Goal: Check status: Check status

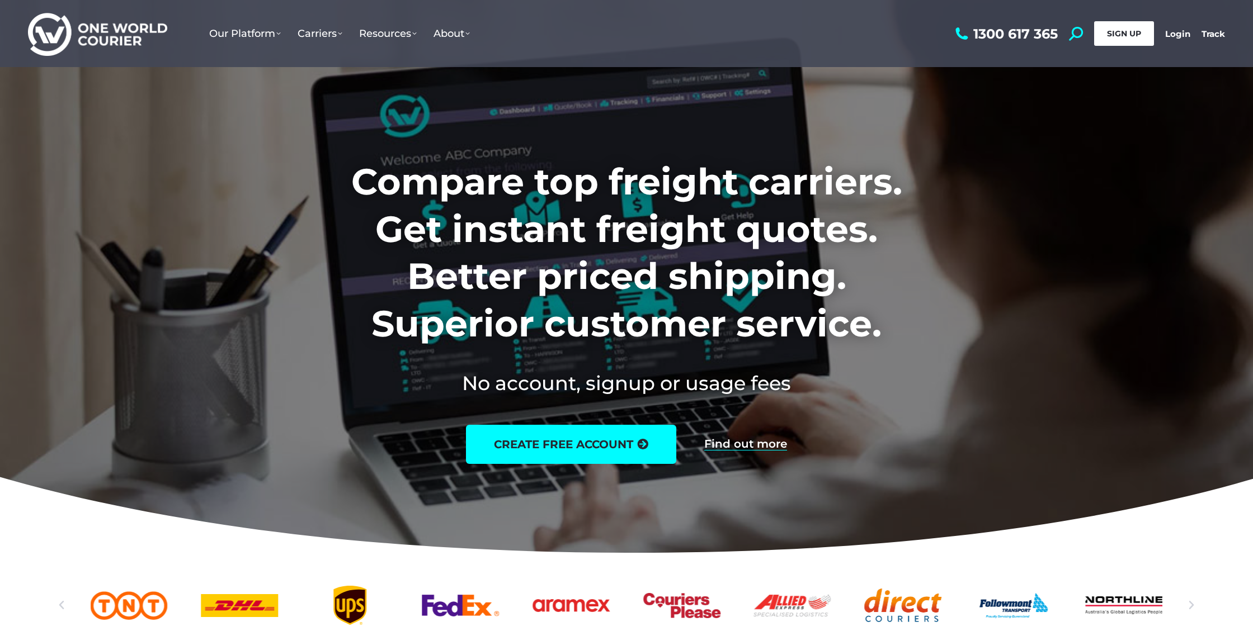
click at [1117, 29] on span "SIGN UP" at bounding box center [1124, 34] width 34 height 10
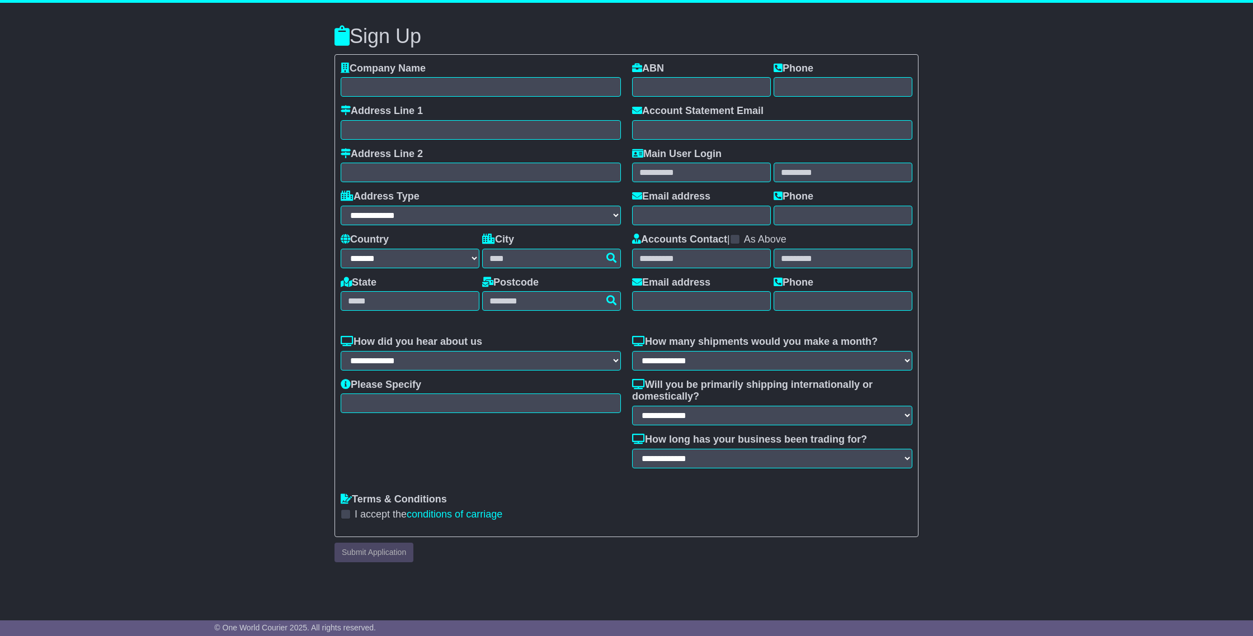
select select "**"
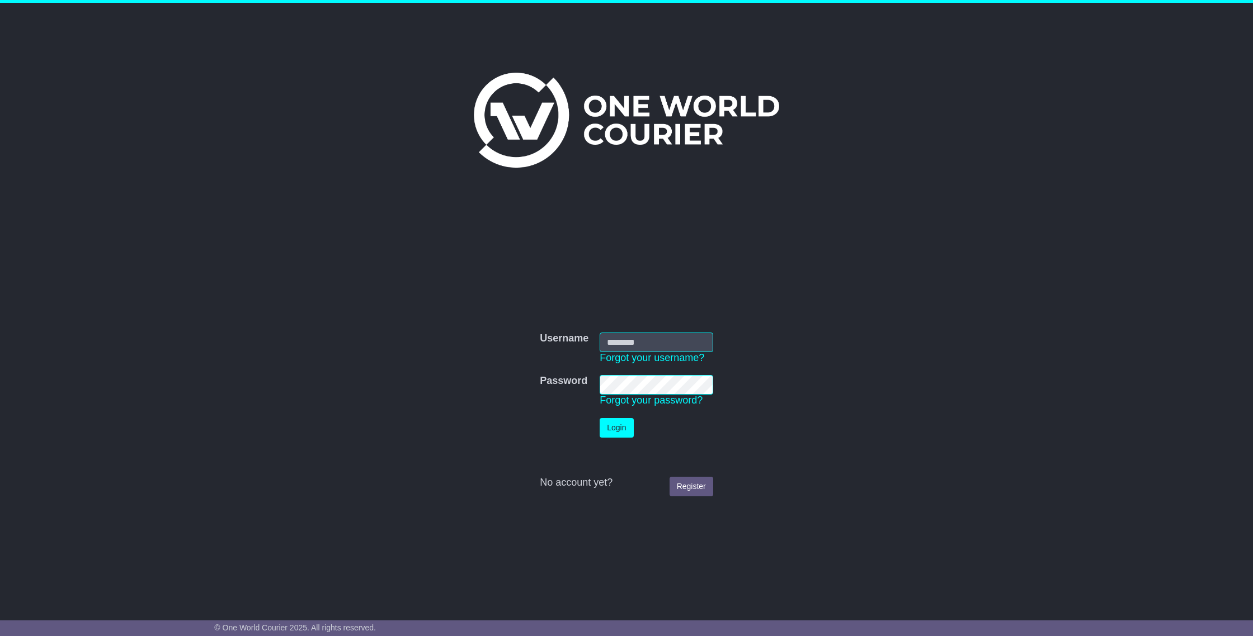
type input "**********"
click at [627, 428] on button "Login" at bounding box center [617, 428] width 34 height 20
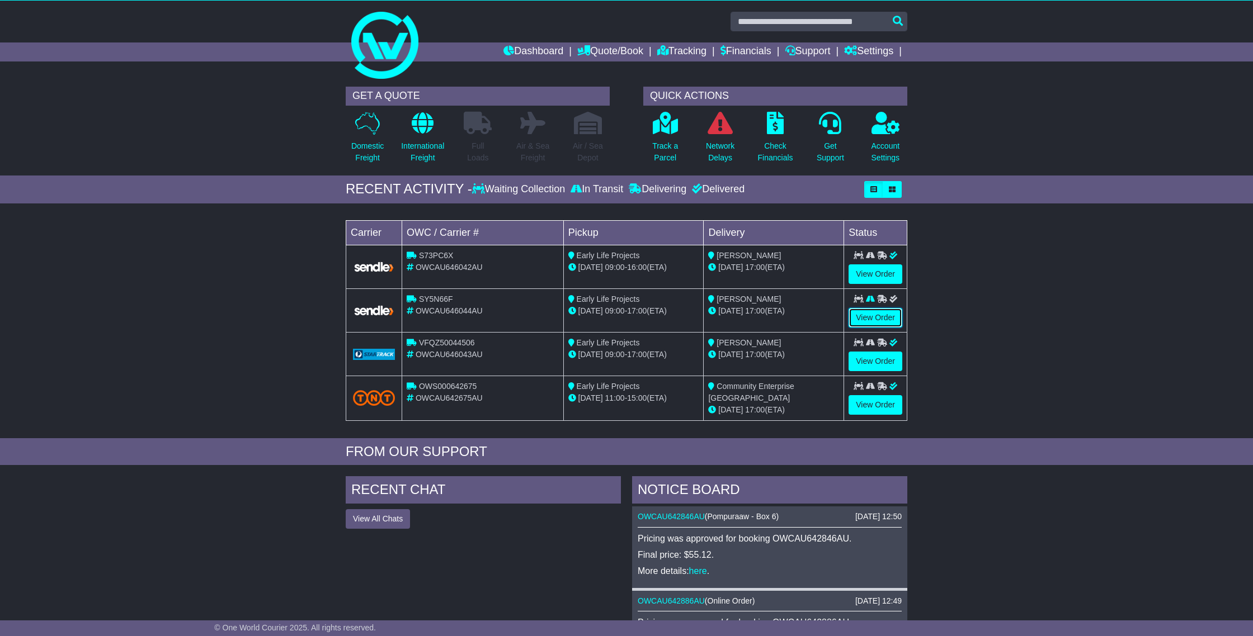
scroll to position [4, 0]
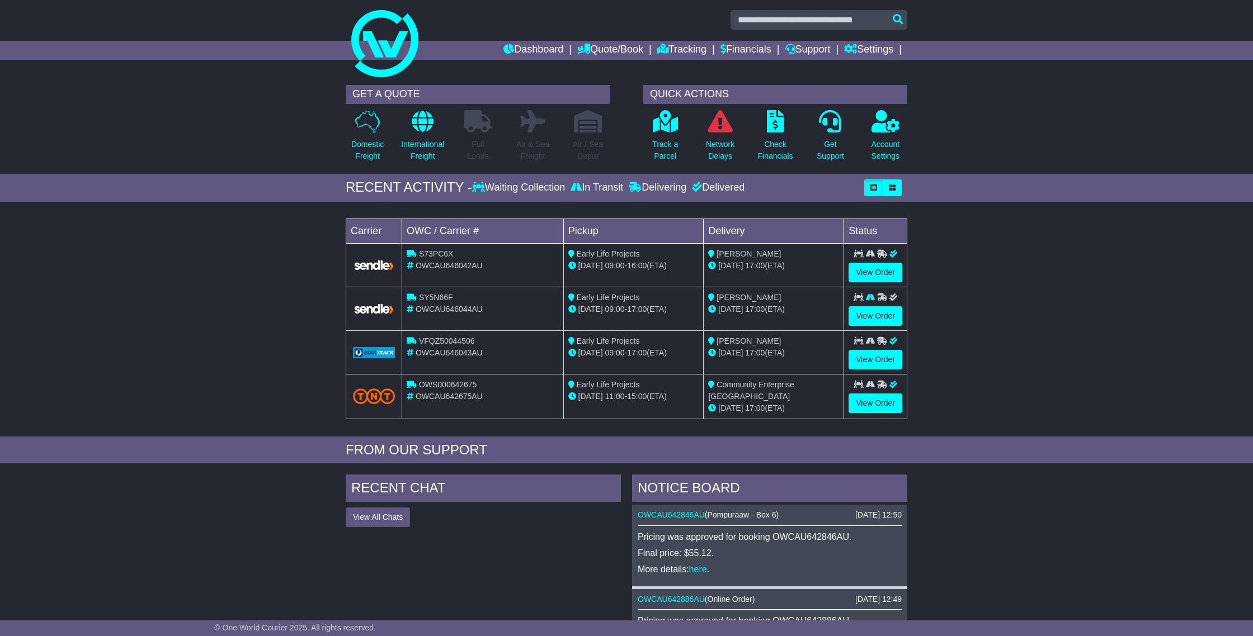
drag, startPoint x: 869, startPoint y: 322, endPoint x: 978, endPoint y: 270, distance: 121.6
click at [880, 272] on link "View Order" at bounding box center [875, 273] width 54 height 20
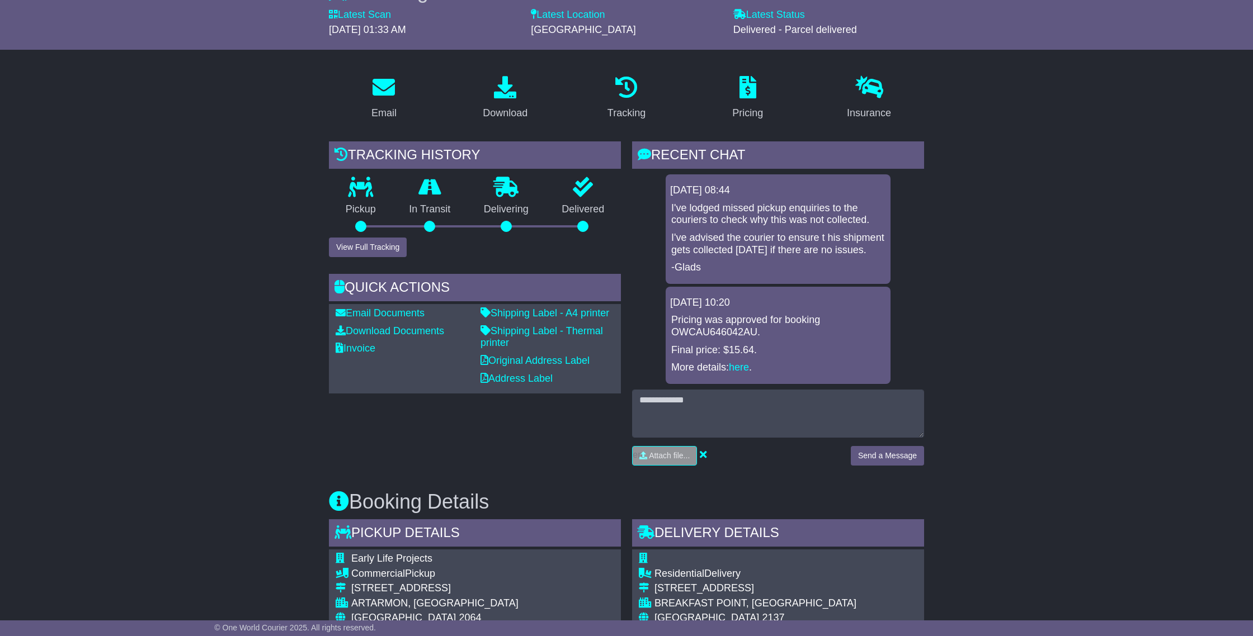
scroll to position [105, 0]
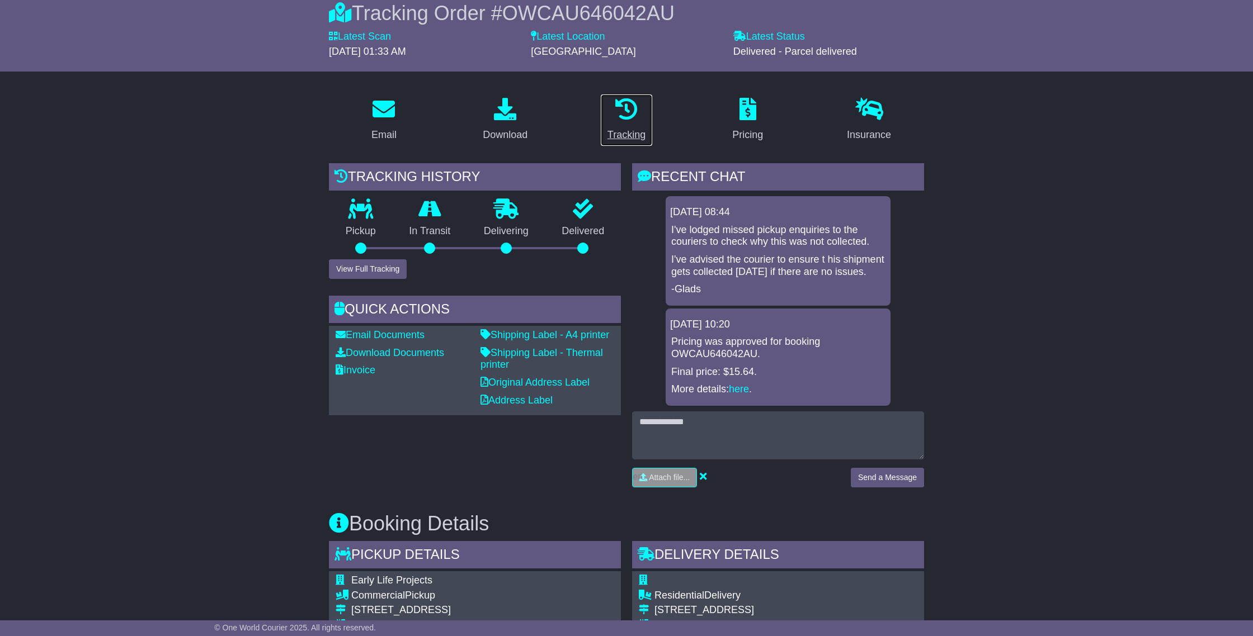
click at [621, 117] on icon at bounding box center [626, 109] width 22 height 22
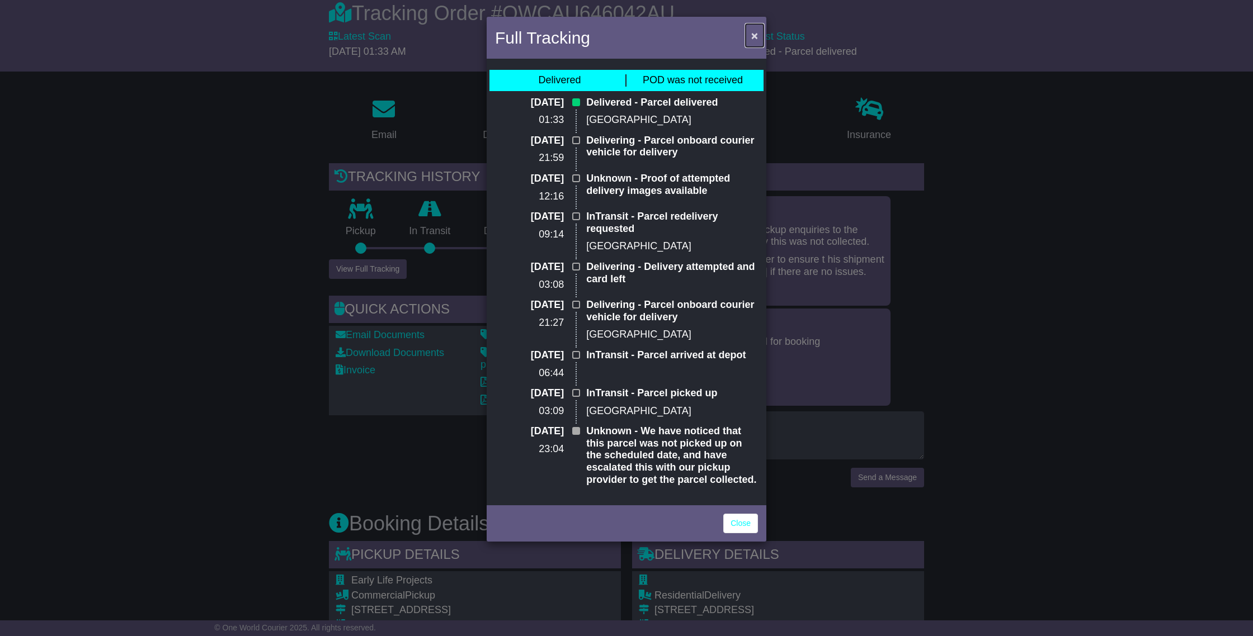
click at [757, 36] on span "×" at bounding box center [754, 35] width 7 height 13
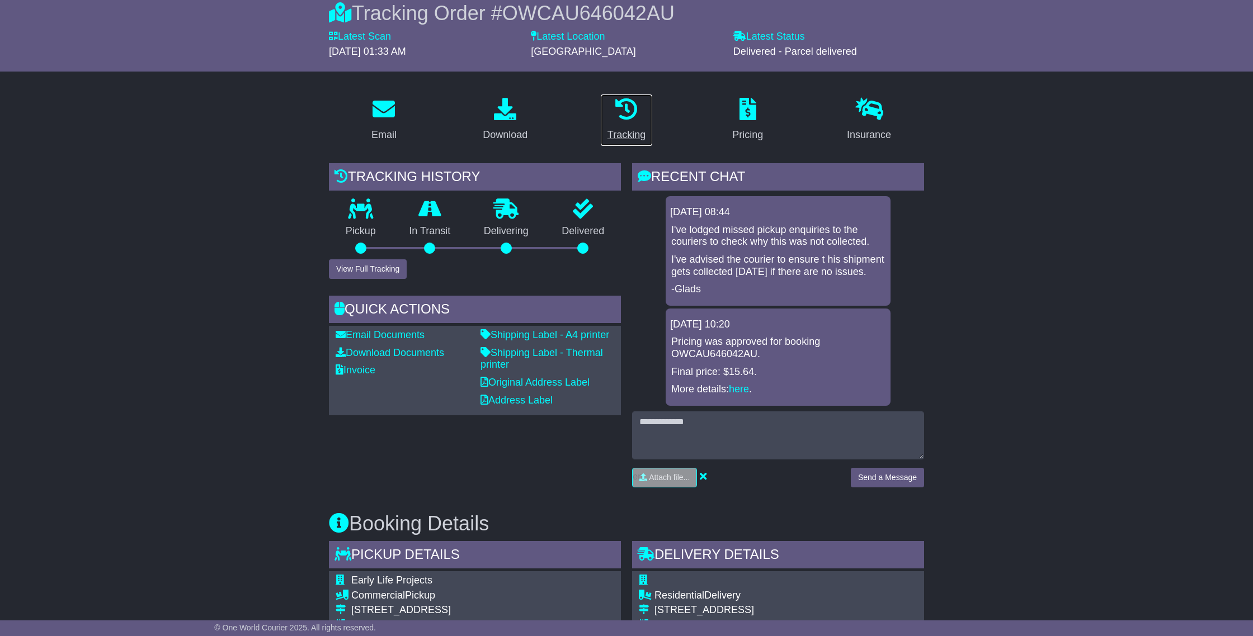
scroll to position [0, 0]
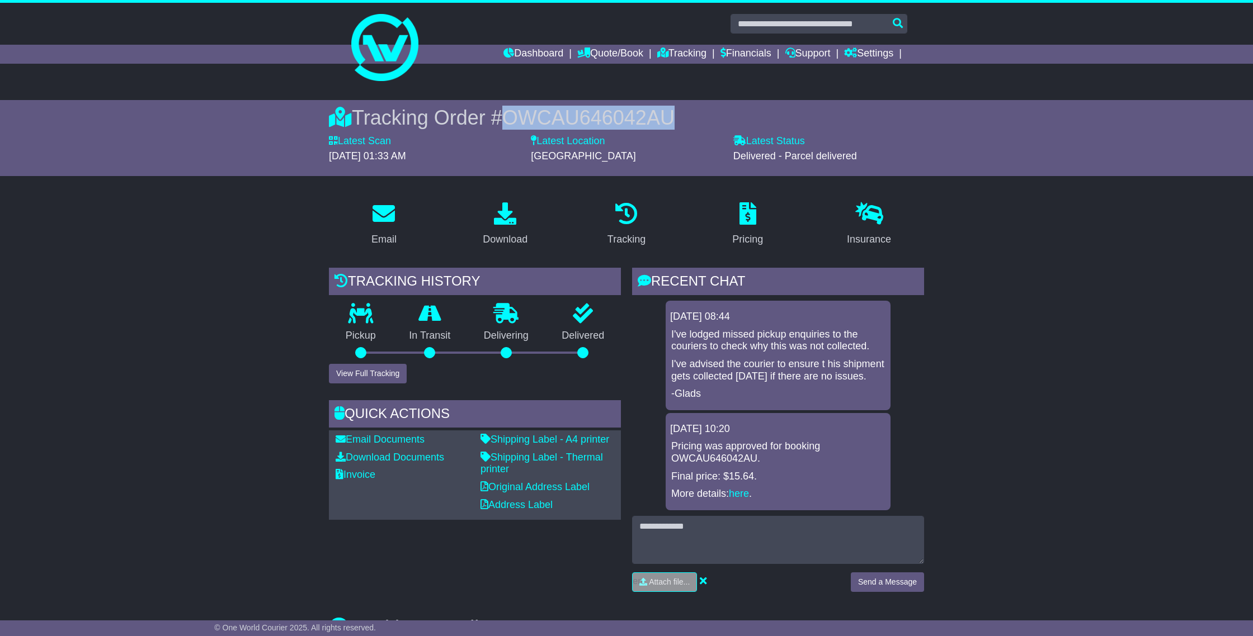
drag, startPoint x: 657, startPoint y: 119, endPoint x: 501, endPoint y: 117, distance: 156.0
click at [502, 117] on span "OWCAU646042AU" at bounding box center [588, 117] width 172 height 23
copy span "OWCAU646042AU"
click at [366, 376] on button "View Full Tracking" at bounding box center [368, 374] width 78 height 20
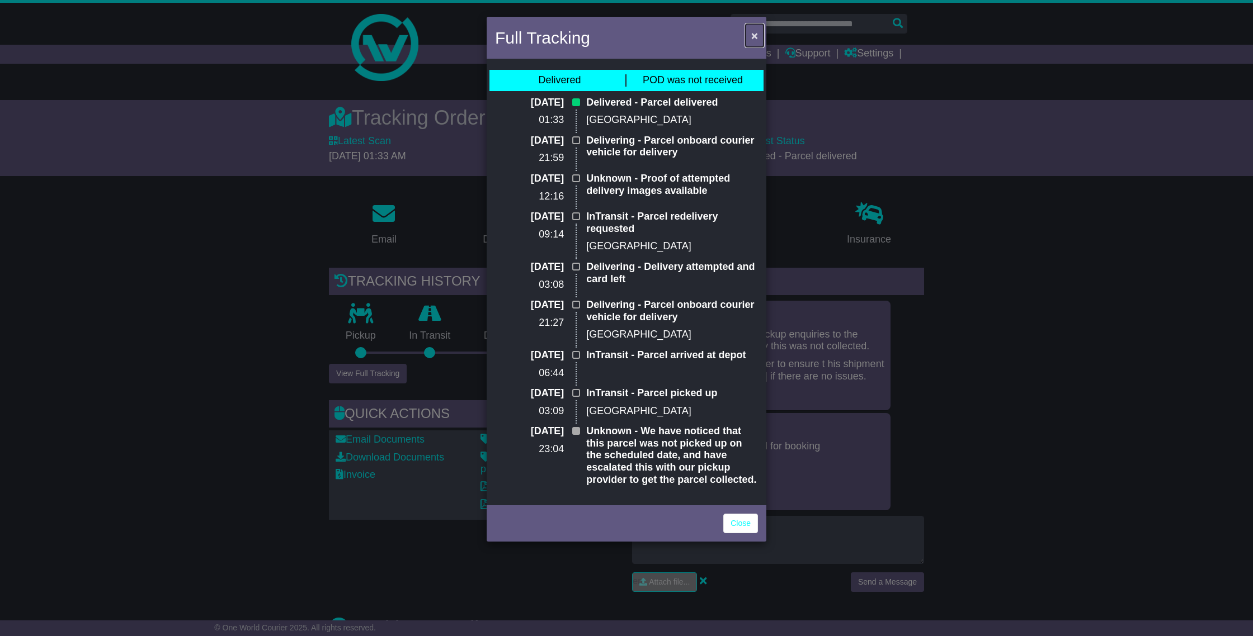
click at [752, 35] on span "×" at bounding box center [754, 35] width 7 height 13
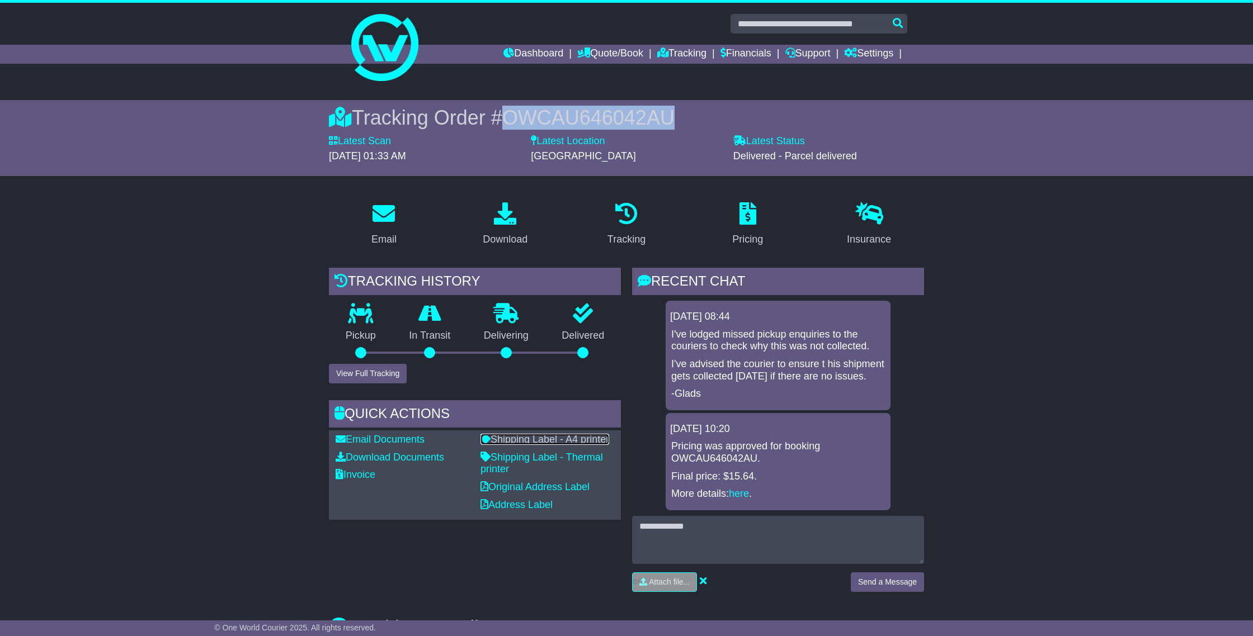
click at [526, 441] on link "Shipping Label - A4 printer" at bounding box center [544, 439] width 129 height 11
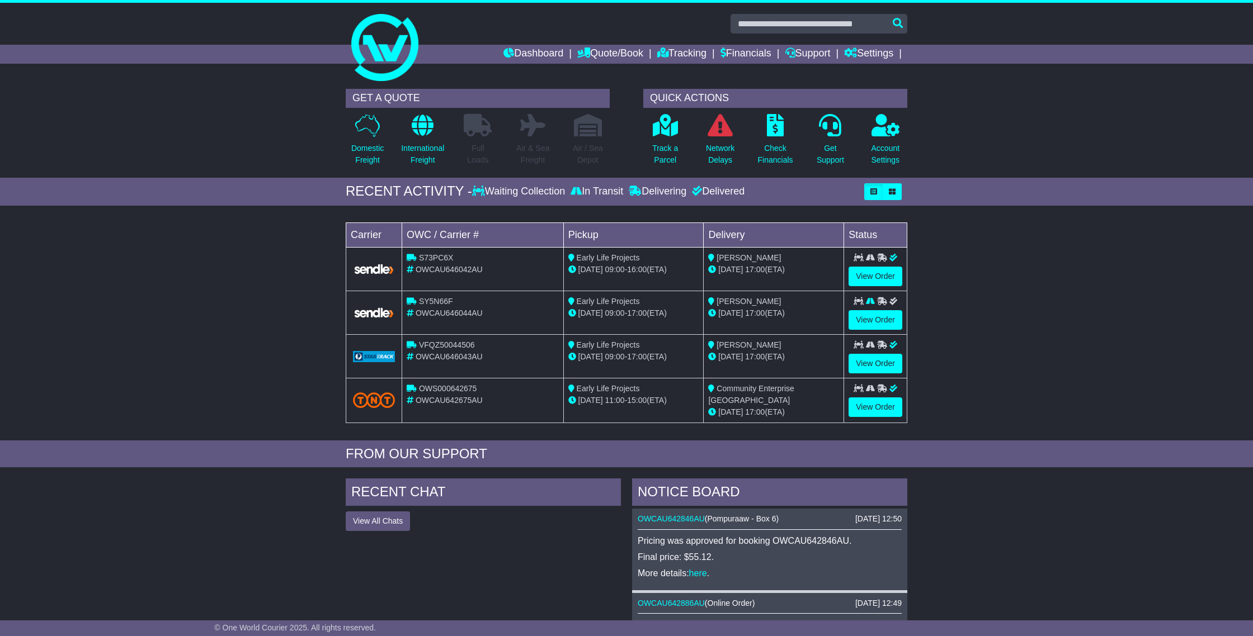
scroll to position [4, 0]
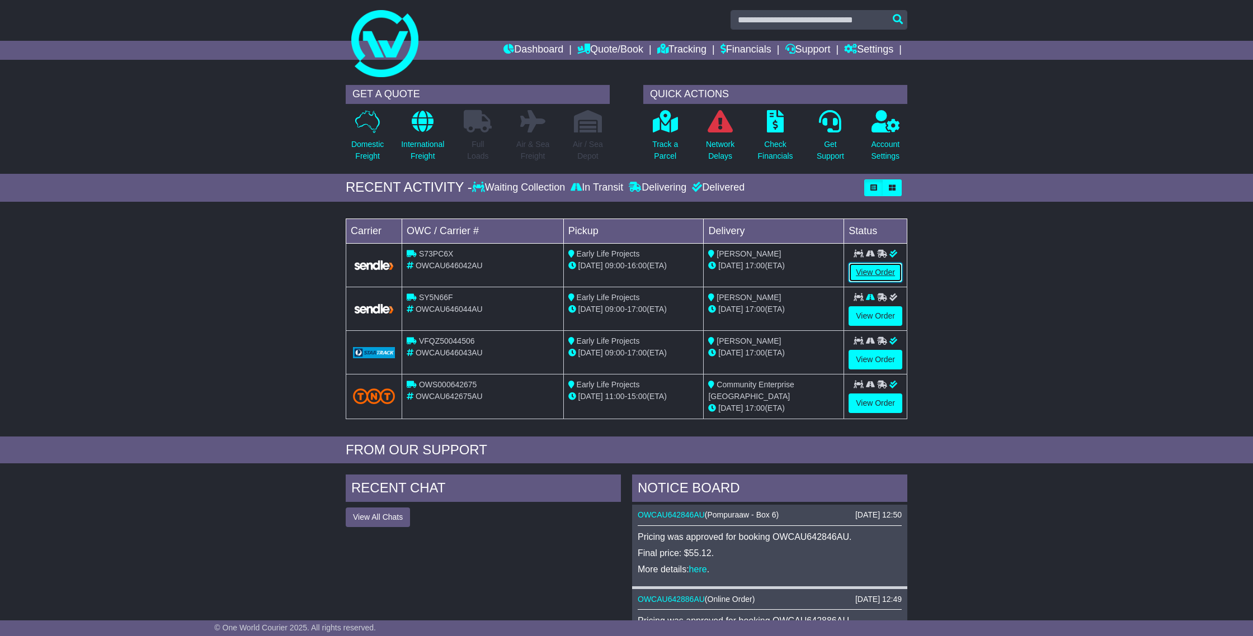
click at [875, 273] on link "View Order" at bounding box center [875, 273] width 54 height 20
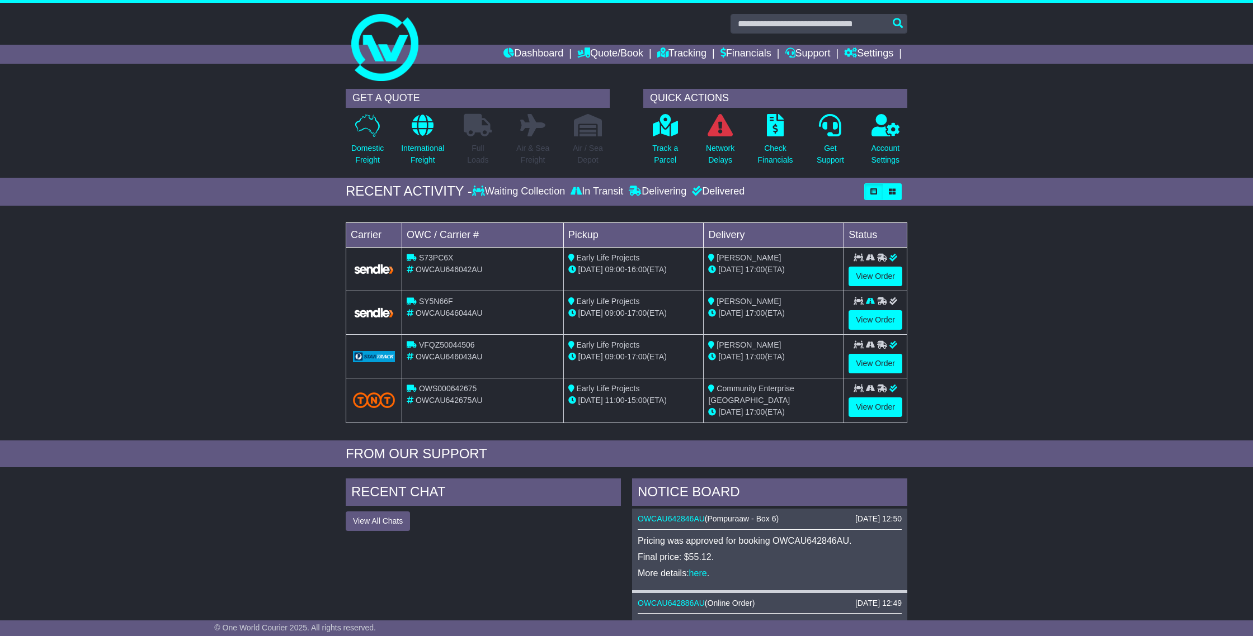
scroll to position [4, 0]
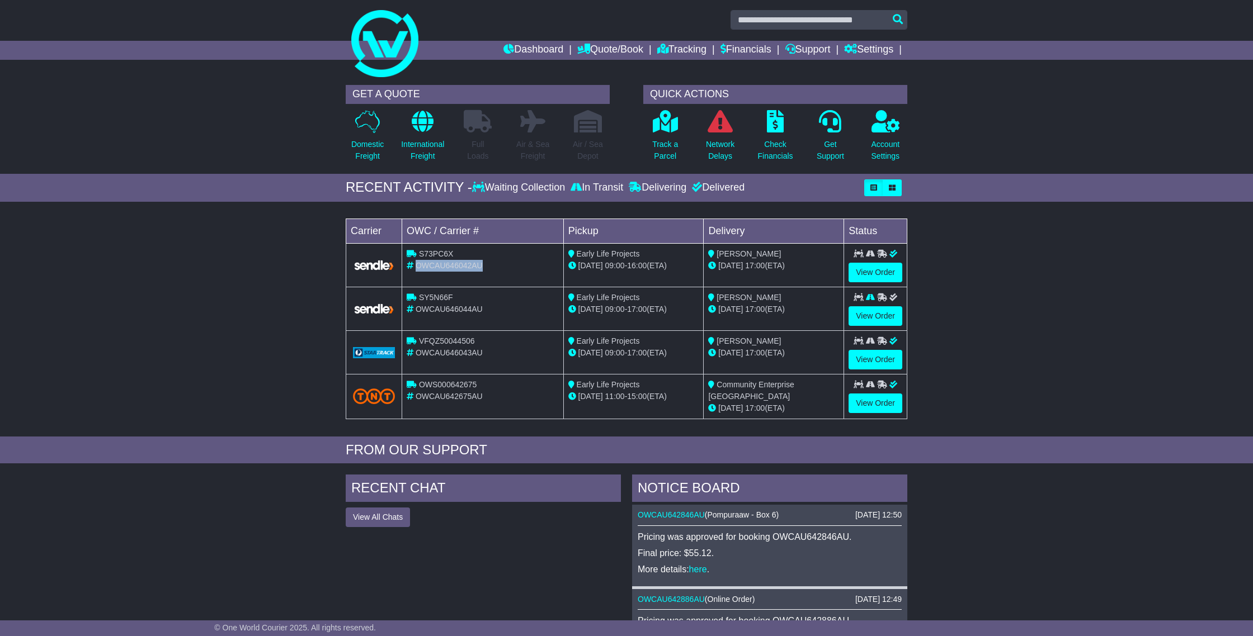
drag, startPoint x: 479, startPoint y: 267, endPoint x: 416, endPoint y: 267, distance: 63.8
click at [416, 267] on div "OWCAU646042AU" at bounding box center [483, 266] width 152 height 12
copy span "OWCAU646042AU"
click at [877, 278] on link "View Order" at bounding box center [875, 273] width 54 height 20
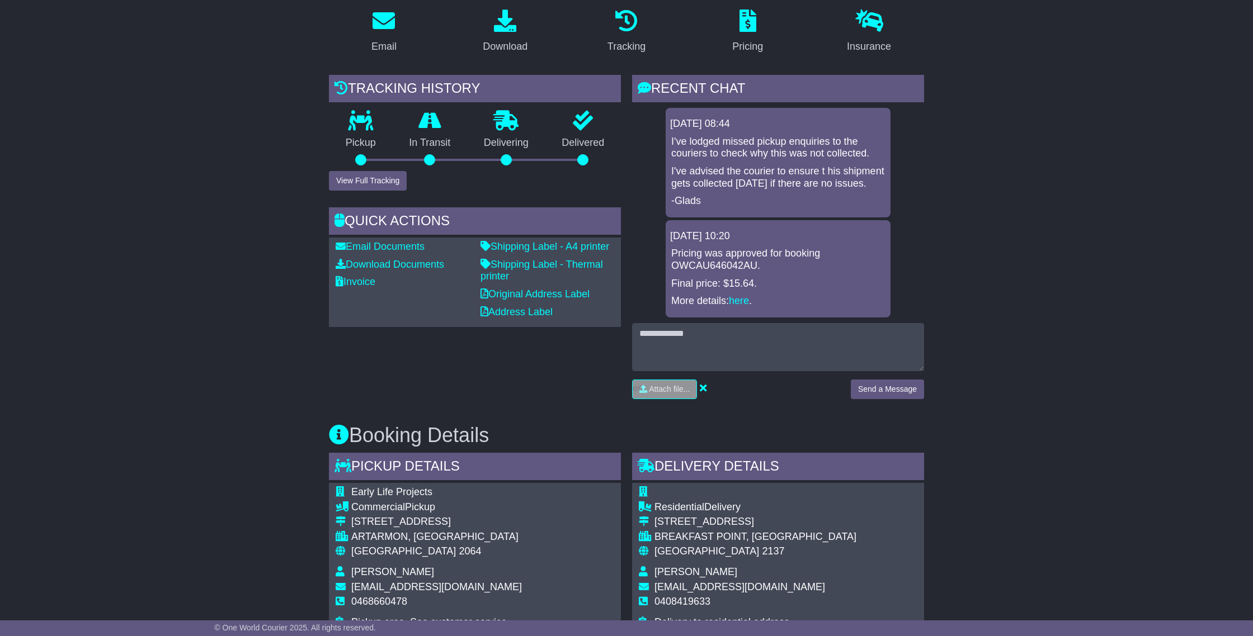
scroll to position [185, 0]
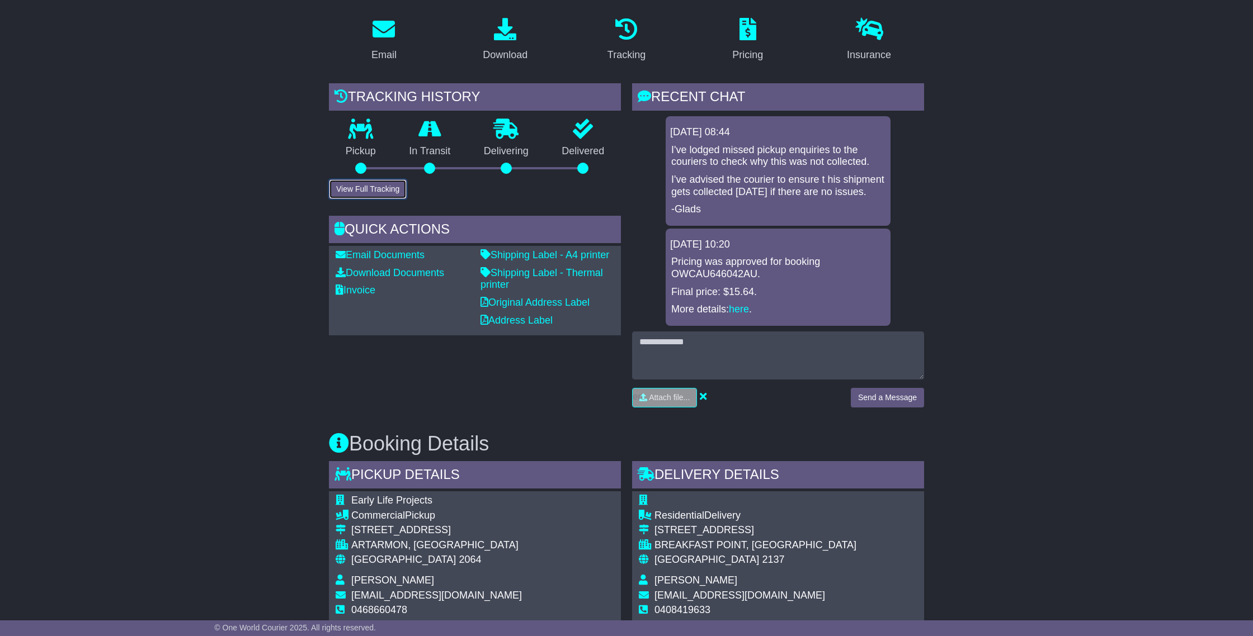
click at [349, 190] on button "View Full Tracking" at bounding box center [368, 190] width 78 height 20
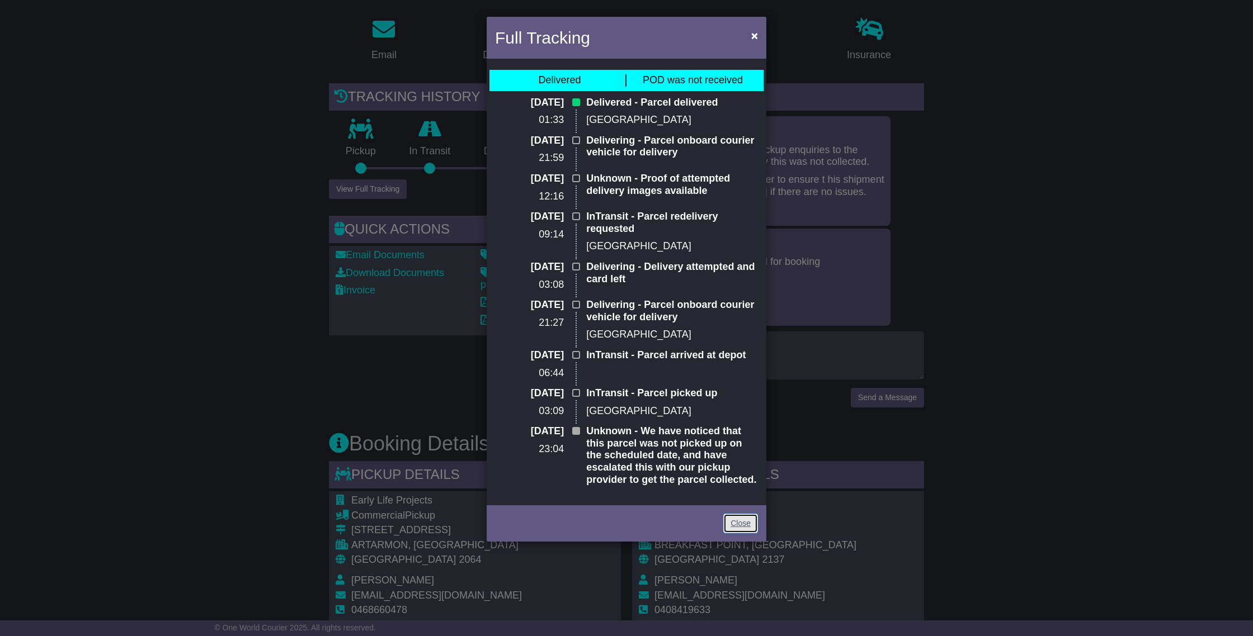
click at [731, 522] on link "Close" at bounding box center [740, 524] width 35 height 20
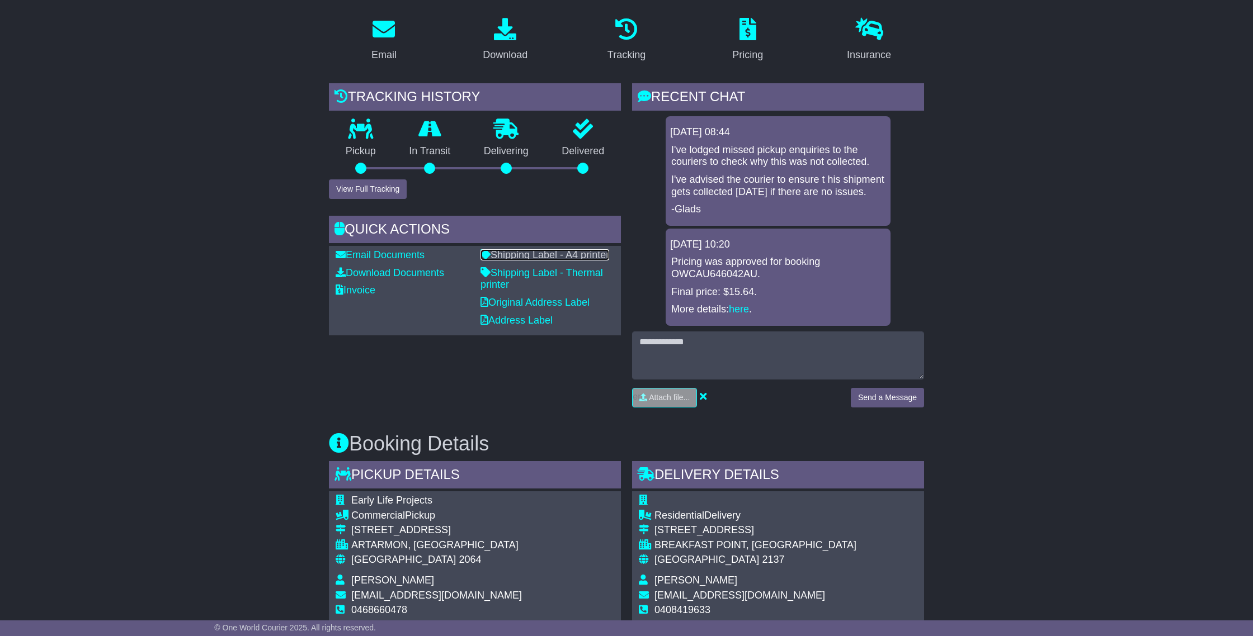
click at [517, 253] on link "Shipping Label - A4 printer" at bounding box center [544, 254] width 129 height 11
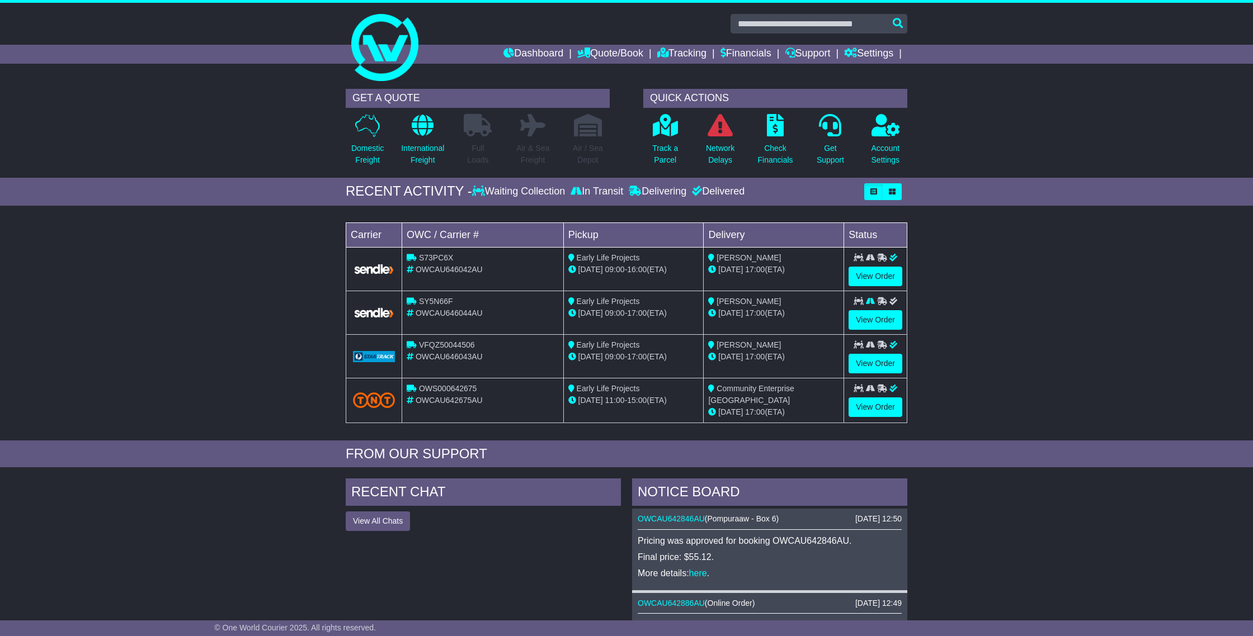
scroll to position [4, 0]
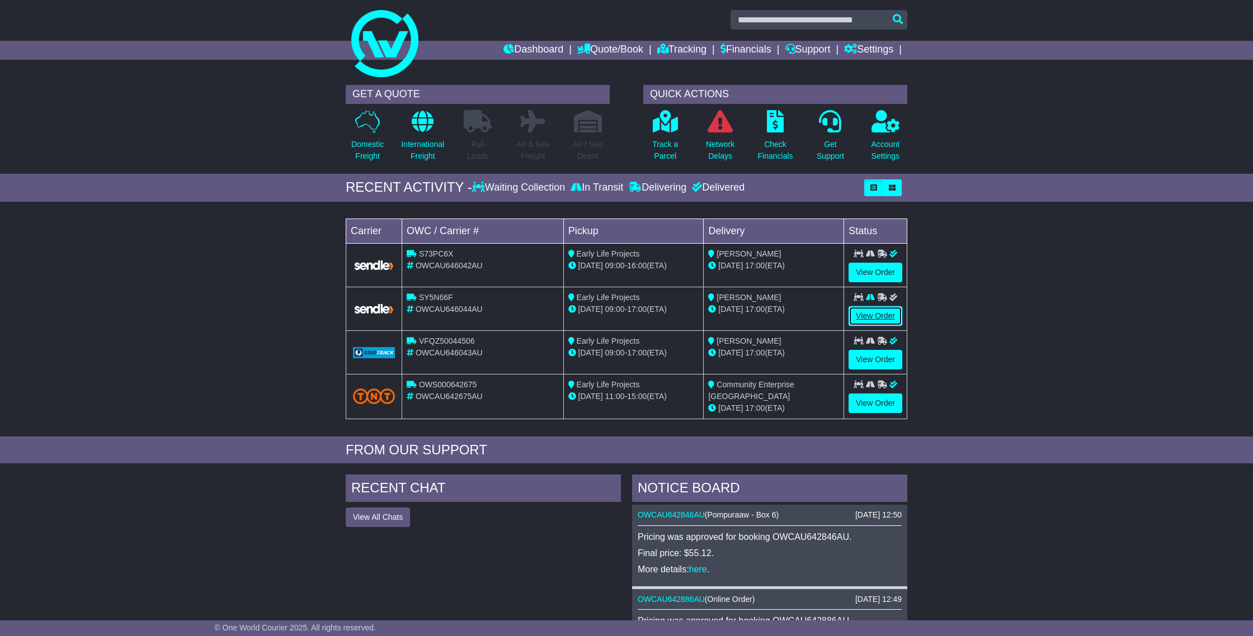
click at [878, 319] on link "View Order" at bounding box center [875, 316] width 54 height 20
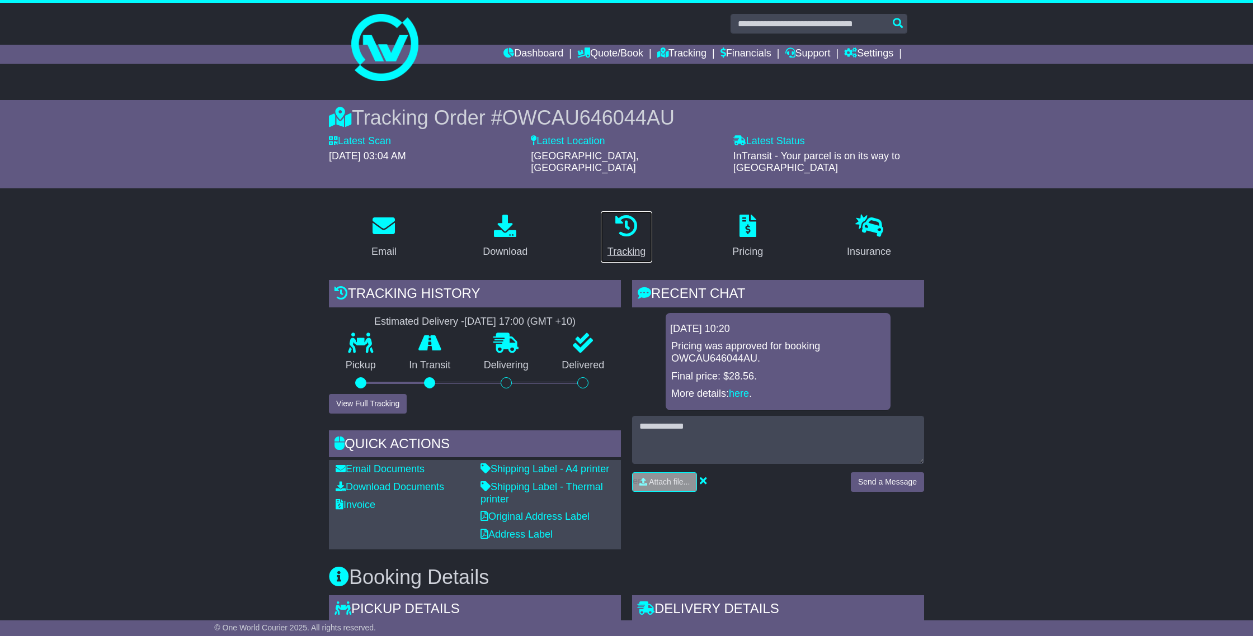
click at [641, 225] on p at bounding box center [626, 227] width 38 height 24
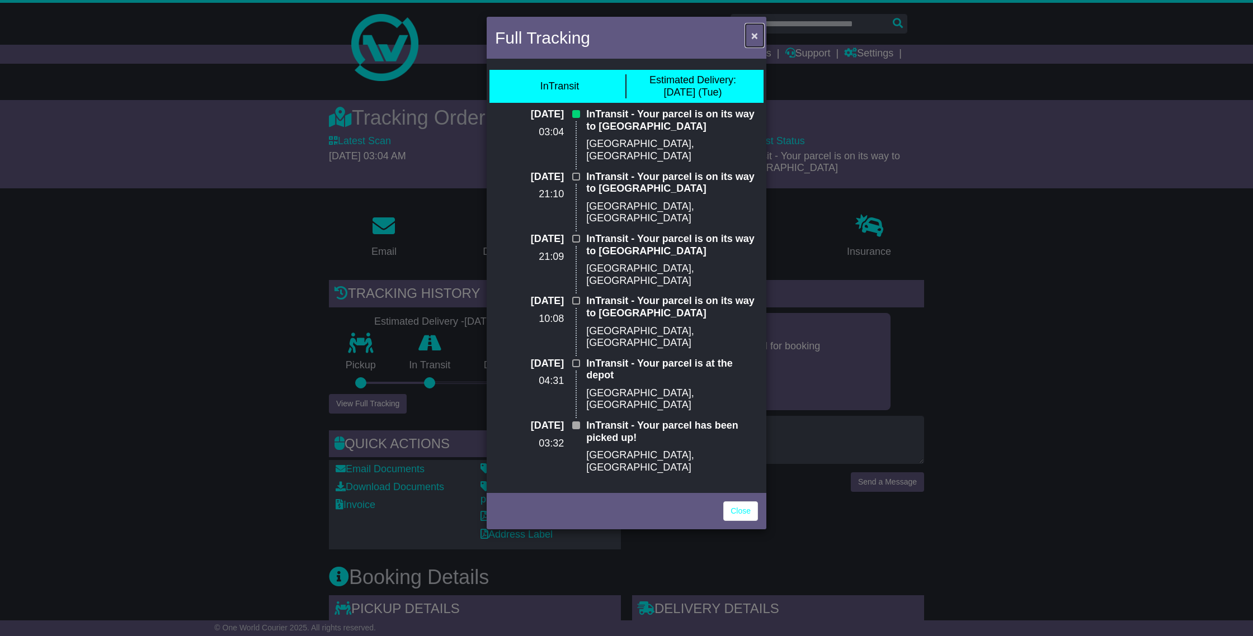
click at [753, 44] on button "×" at bounding box center [755, 35] width 18 height 23
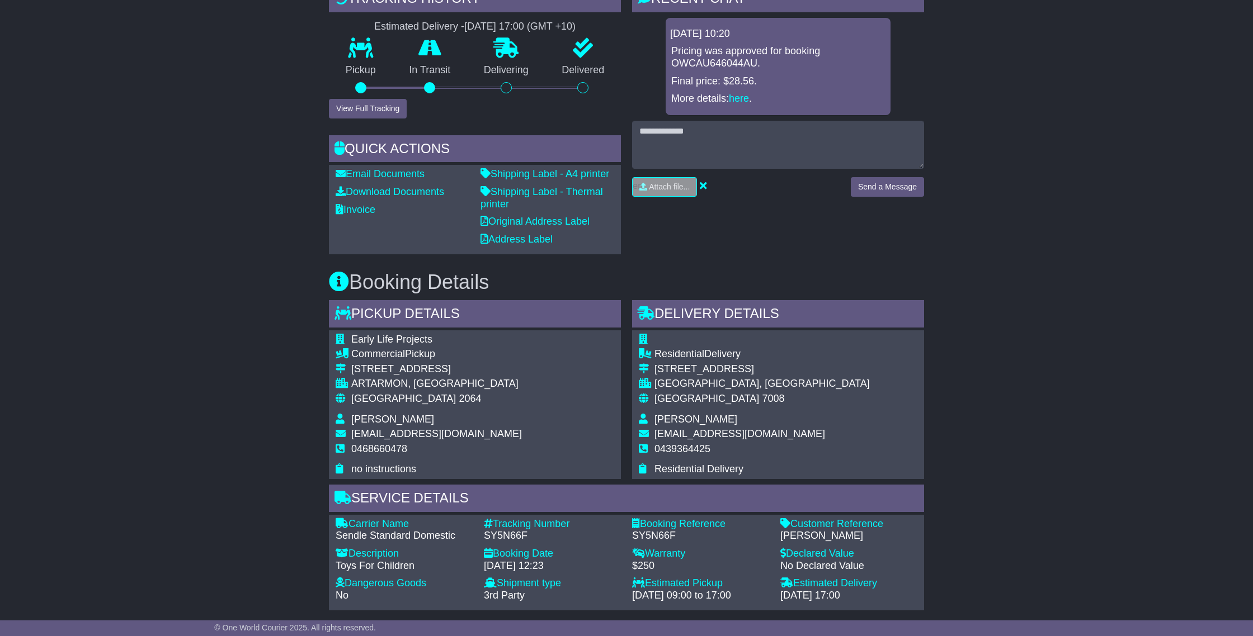
scroll to position [314, 0]
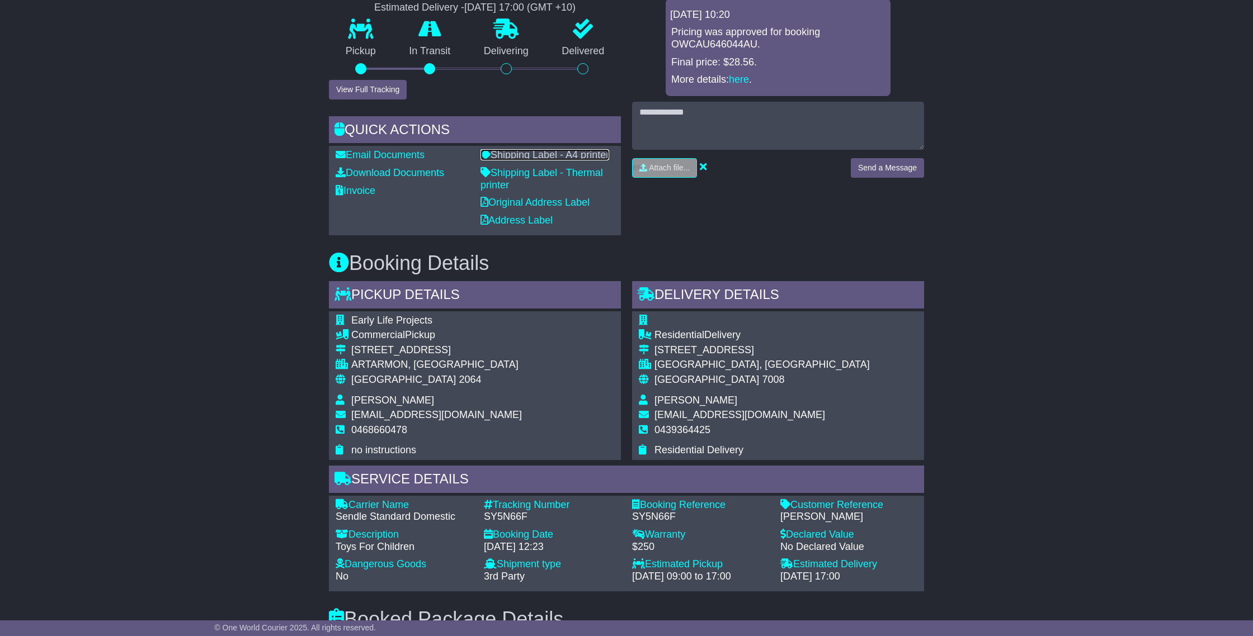
click at [522, 149] on link "Shipping Label - A4 printer" at bounding box center [544, 154] width 129 height 11
